Goal: Communication & Community: Ask a question

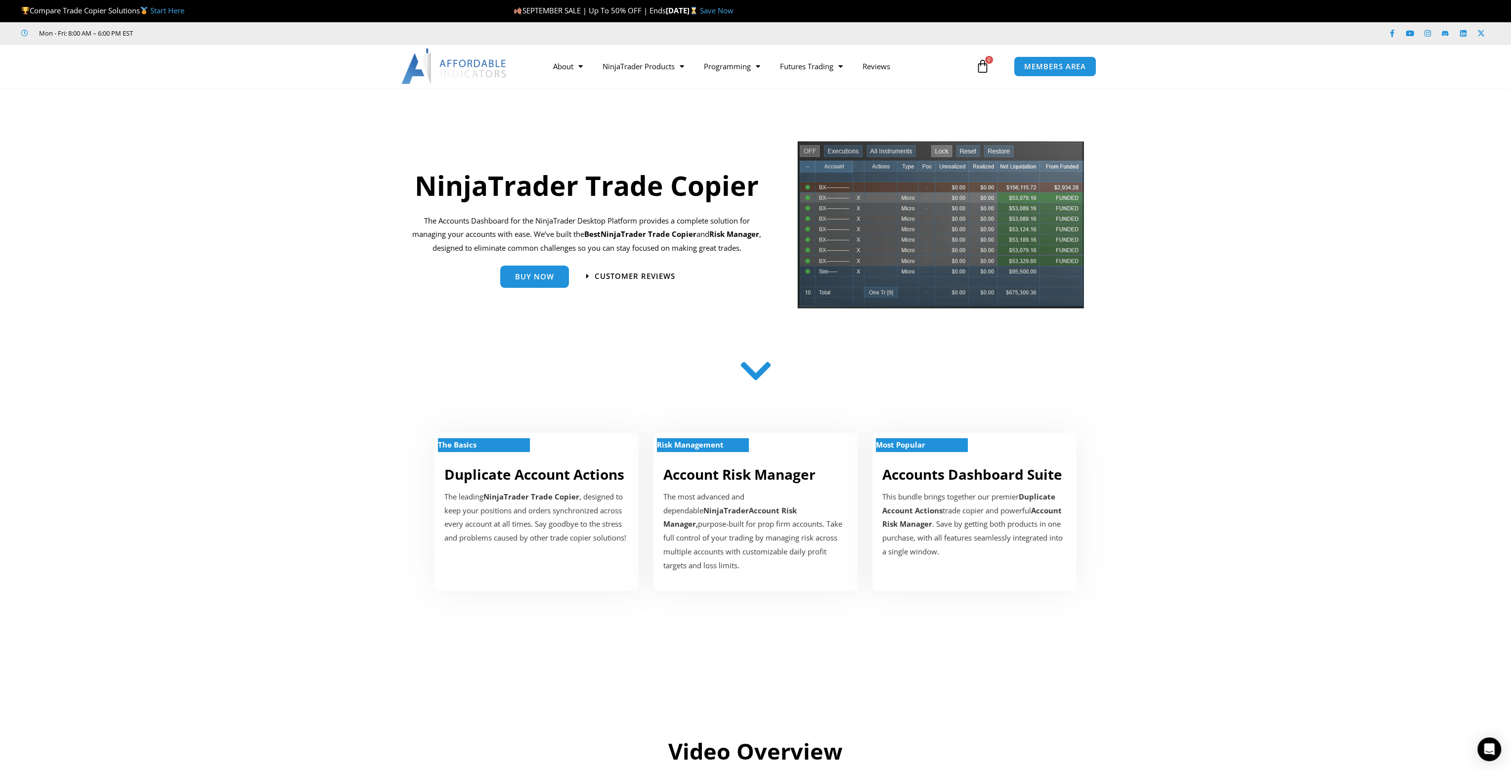
click at [1499, 750] on div "Open Intercom Messenger" at bounding box center [1490, 749] width 24 height 24
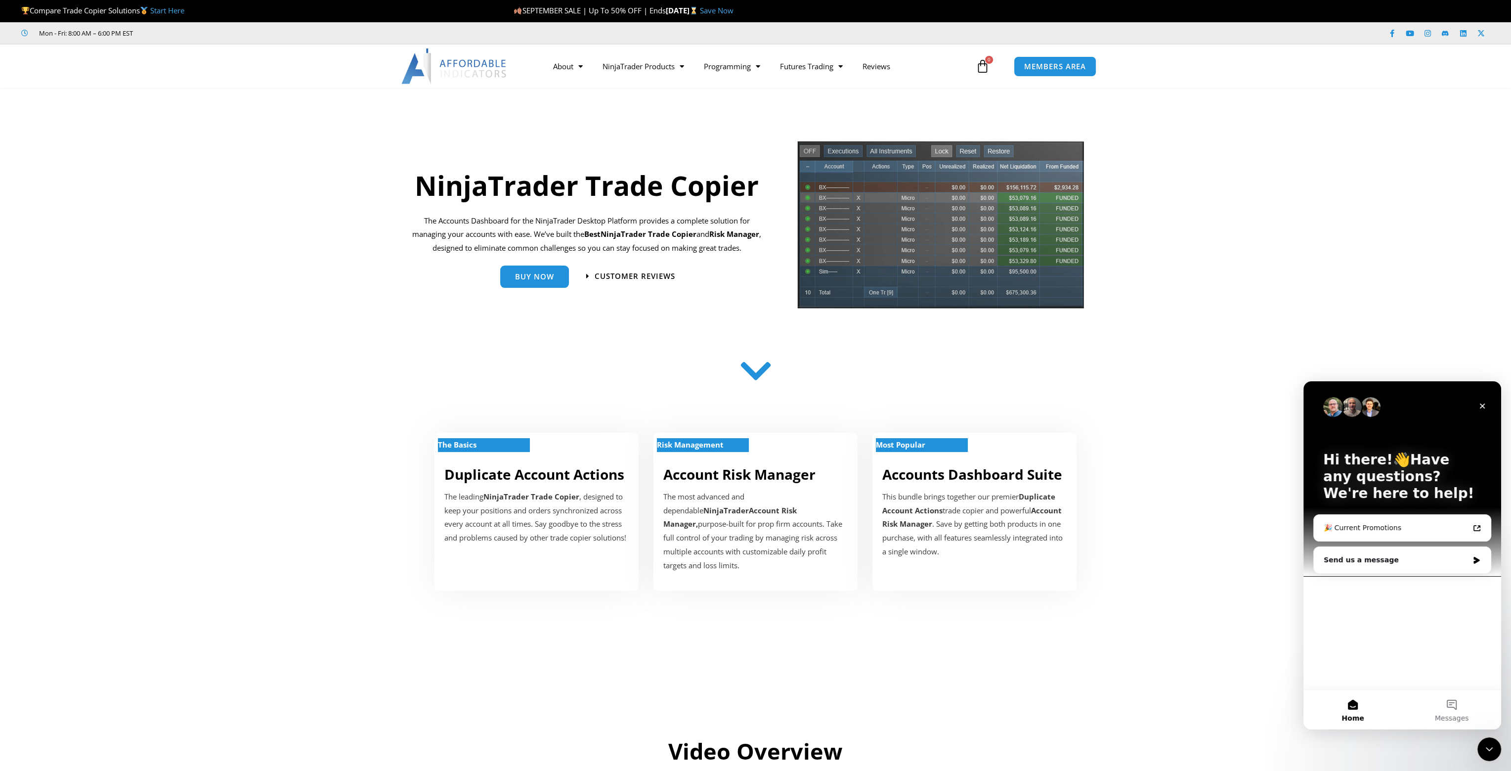
click at [1360, 523] on div "🎉 Current Promotions" at bounding box center [1396, 528] width 145 height 10
click at [1387, 561] on div "Send us a message" at bounding box center [1396, 560] width 145 height 10
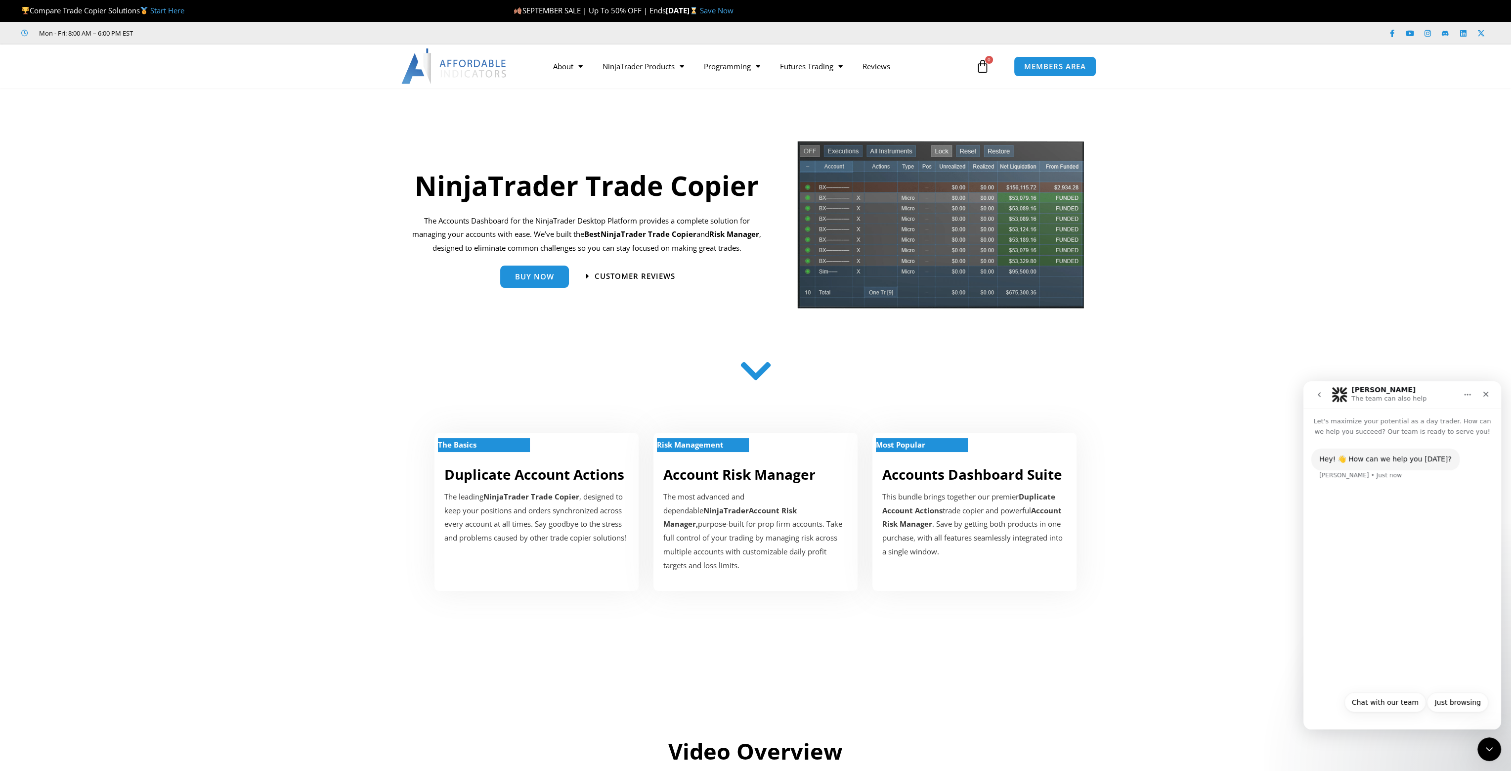
click at [1389, 661] on div "Hey! 👋 How can we help you [DATE]? [PERSON_NAME] • Just now" at bounding box center [1403, 561] width 198 height 249
click at [1343, 487] on div "Hey! 👋 How can we help you [DATE]? [PERSON_NAME] • Just now" at bounding box center [1403, 470] width 182 height 44
click at [1402, 701] on button "Chat with our team" at bounding box center [1386, 702] width 82 height 20
click at [1453, 708] on button "Yes" at bounding box center [1446, 702] width 26 height 20
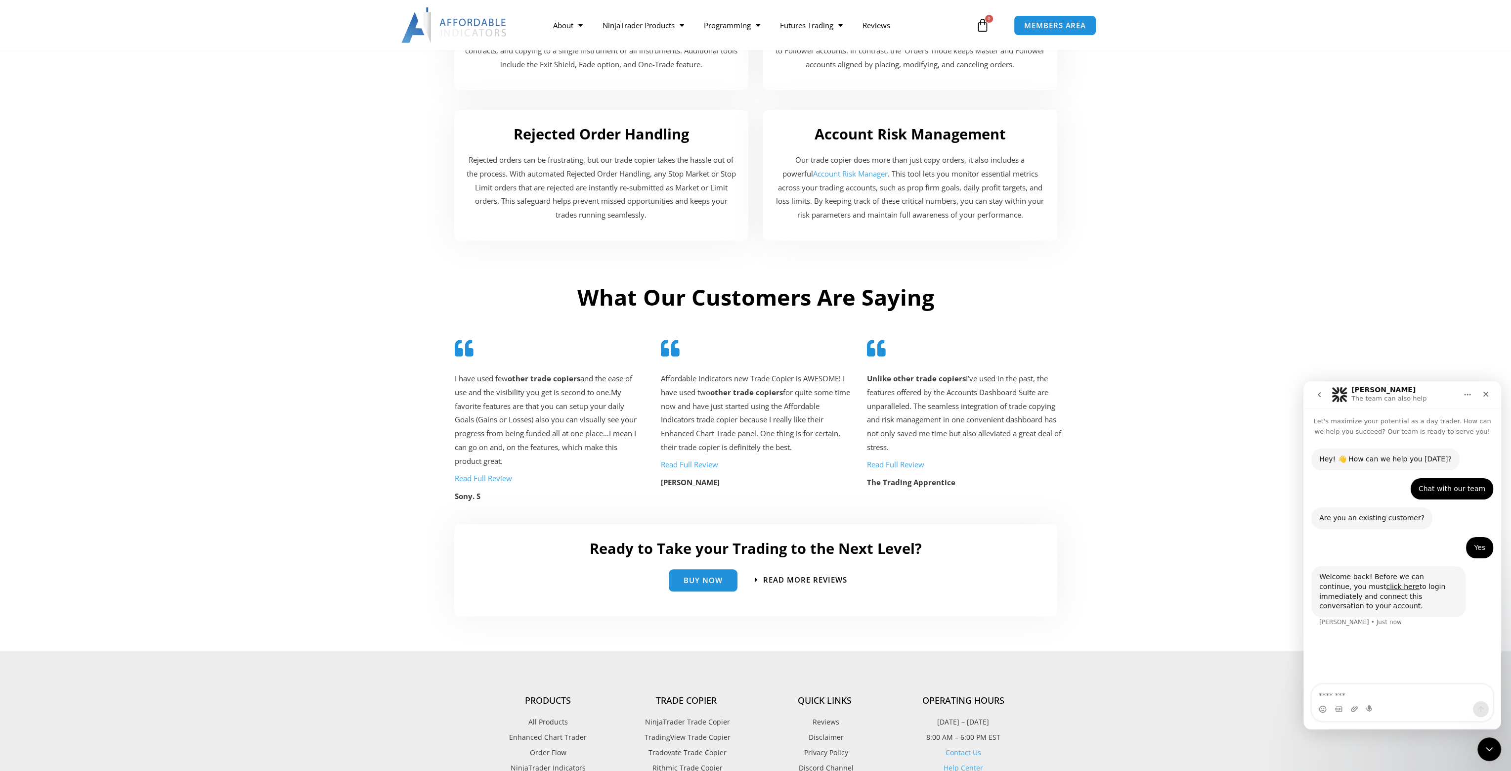
scroll to position [2166, 0]
